Goal: Transaction & Acquisition: Book appointment/travel/reservation

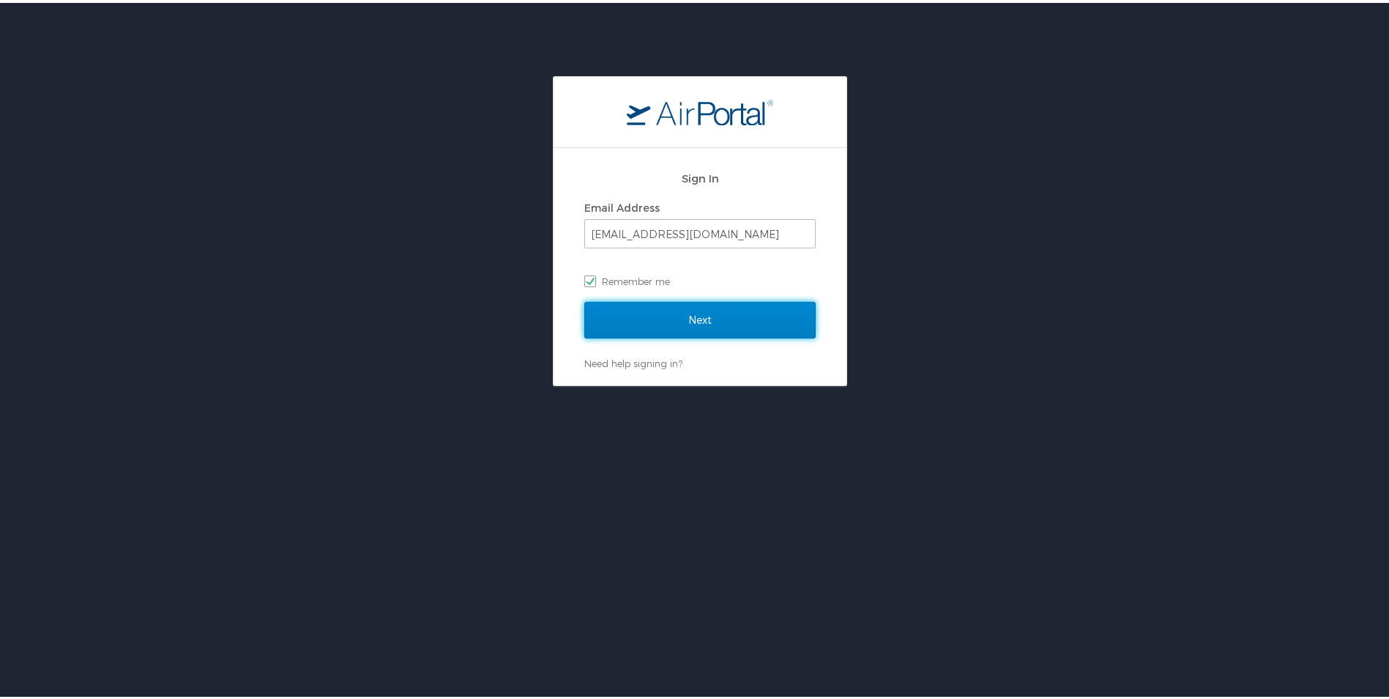
click at [620, 316] on input "Next" at bounding box center [699, 317] width 231 height 37
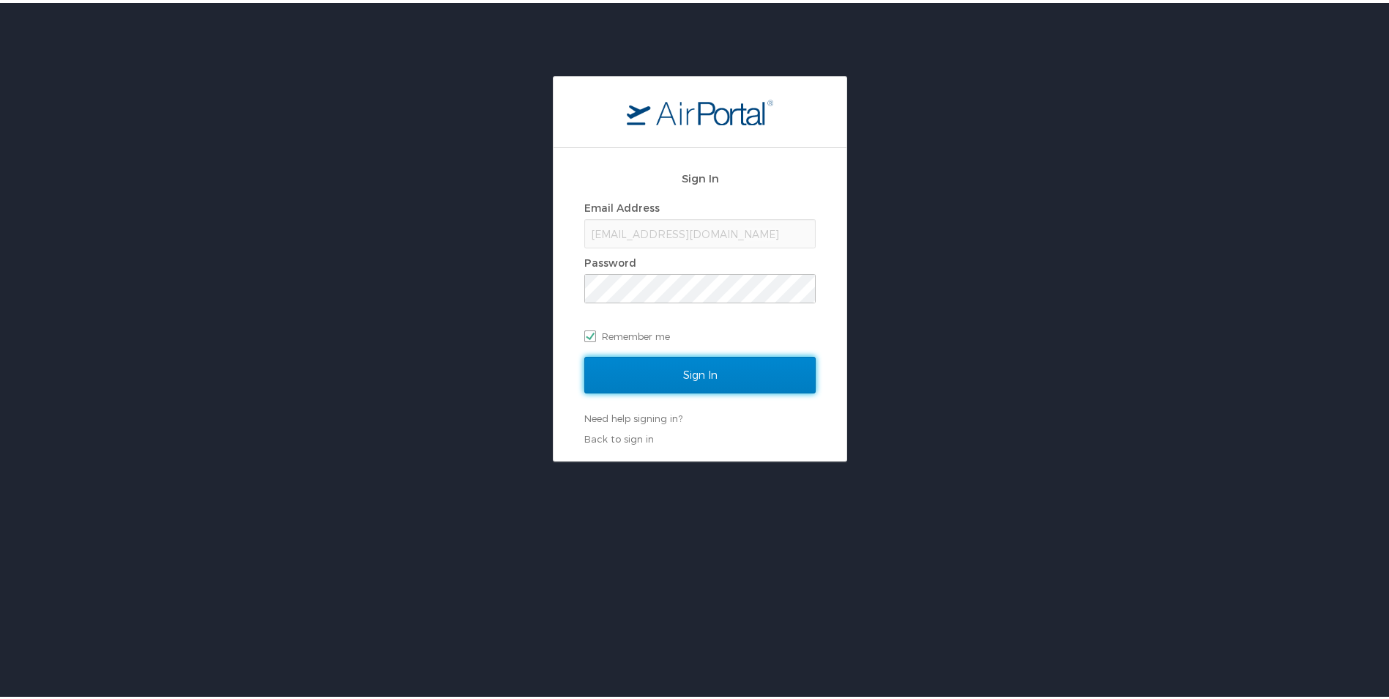
click at [715, 376] on input "Sign In" at bounding box center [699, 372] width 231 height 37
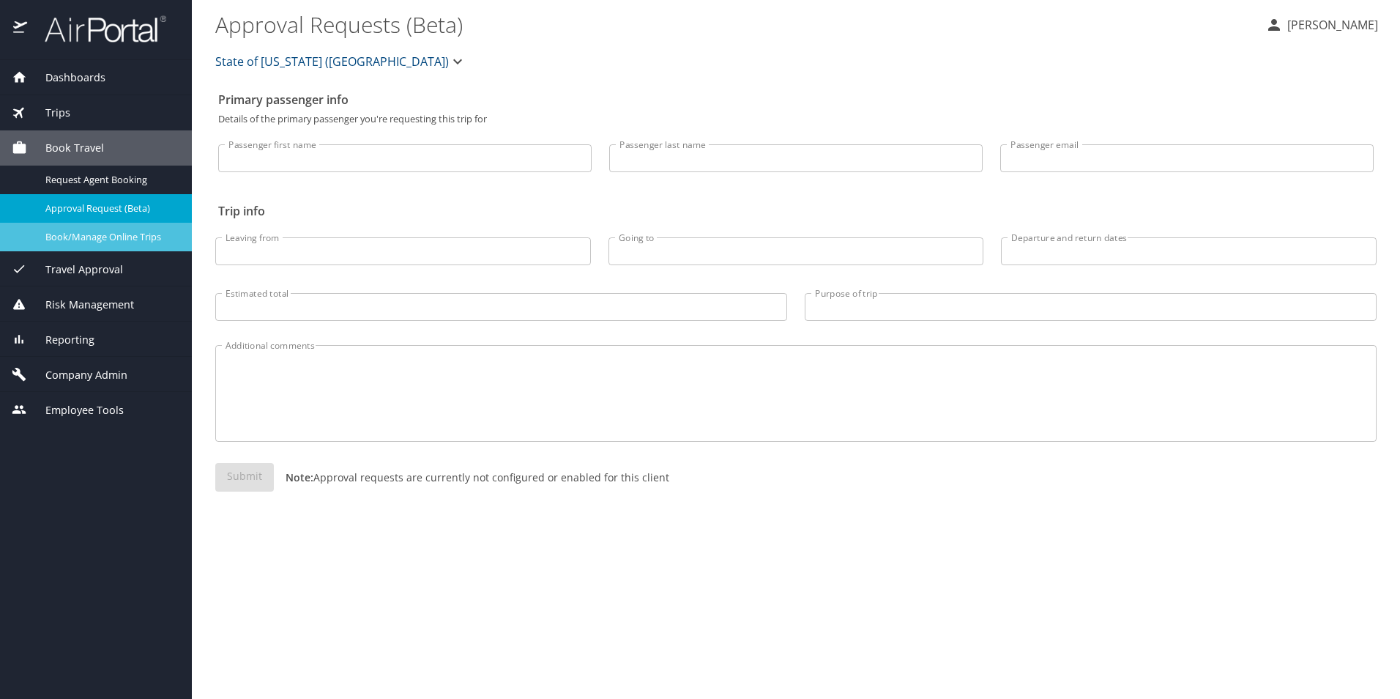
click at [93, 230] on span "Book/Manage Online Trips" at bounding box center [109, 237] width 129 height 14
click at [77, 234] on span "Book/Manage Online Trips" at bounding box center [109, 237] width 129 height 14
click at [75, 231] on span "Book/Manage Online Trips" at bounding box center [109, 237] width 129 height 14
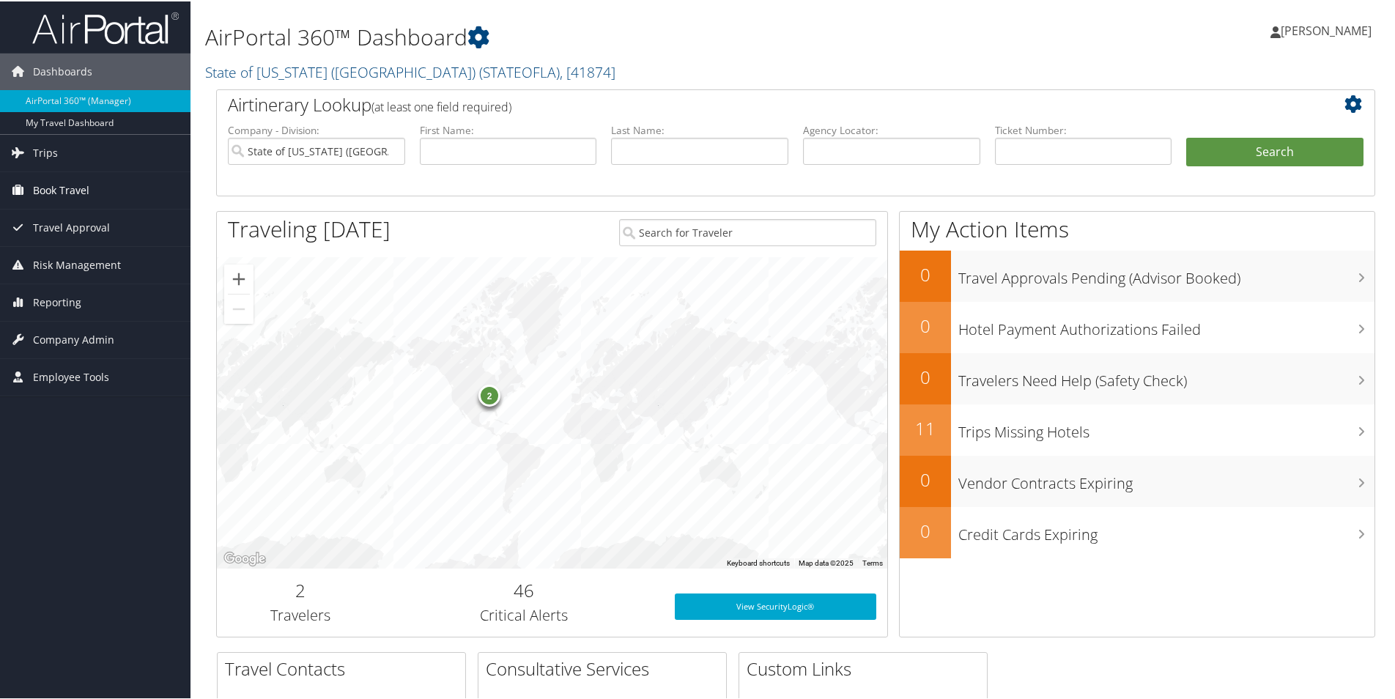
click at [82, 185] on span "Book Travel" at bounding box center [61, 189] width 56 height 37
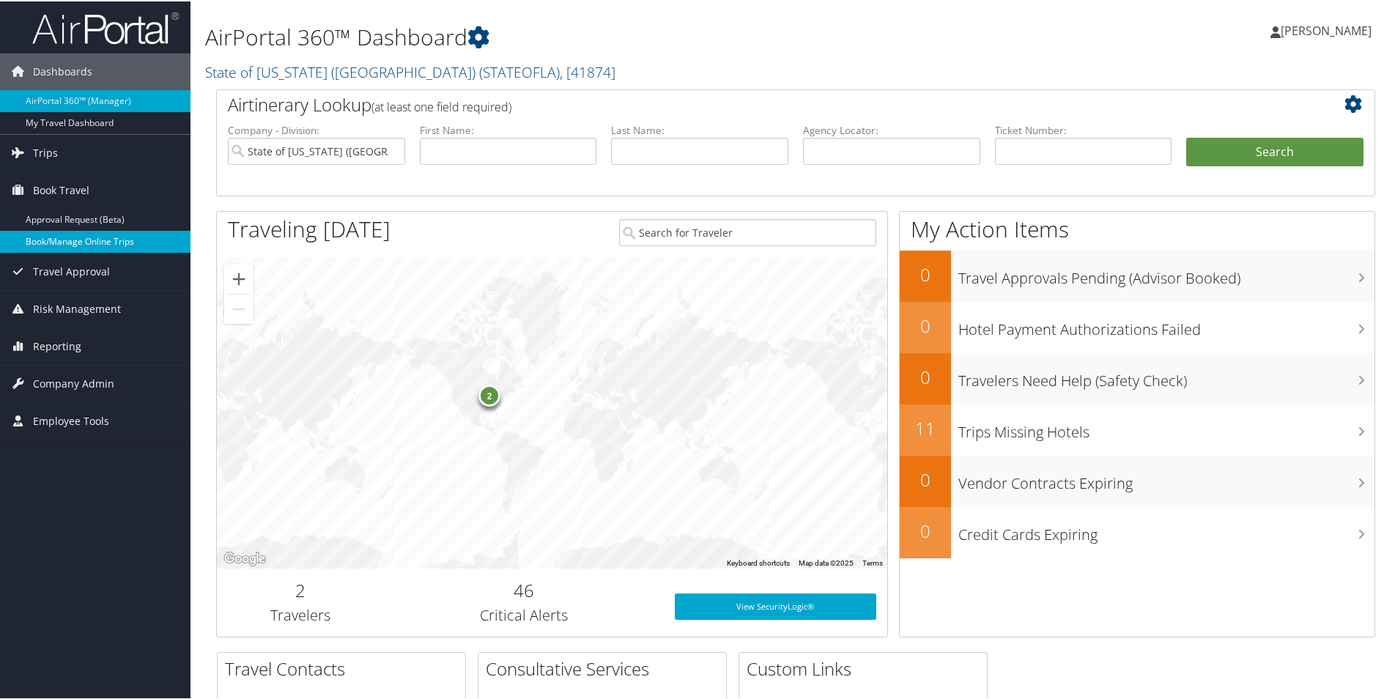
click at [121, 235] on link "Book/Manage Online Trips" at bounding box center [95, 240] width 190 height 22
